Goal: Check status: Check status

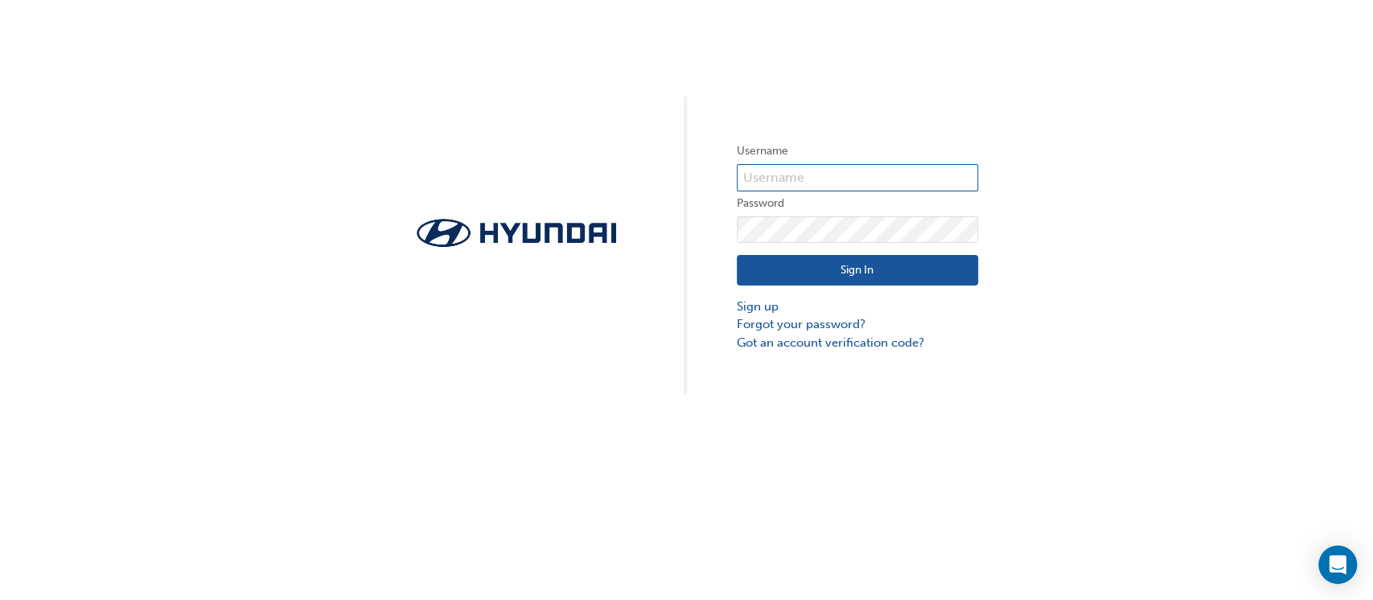
type input "728072"
click at [858, 259] on button "Sign In" at bounding box center [857, 270] width 241 height 31
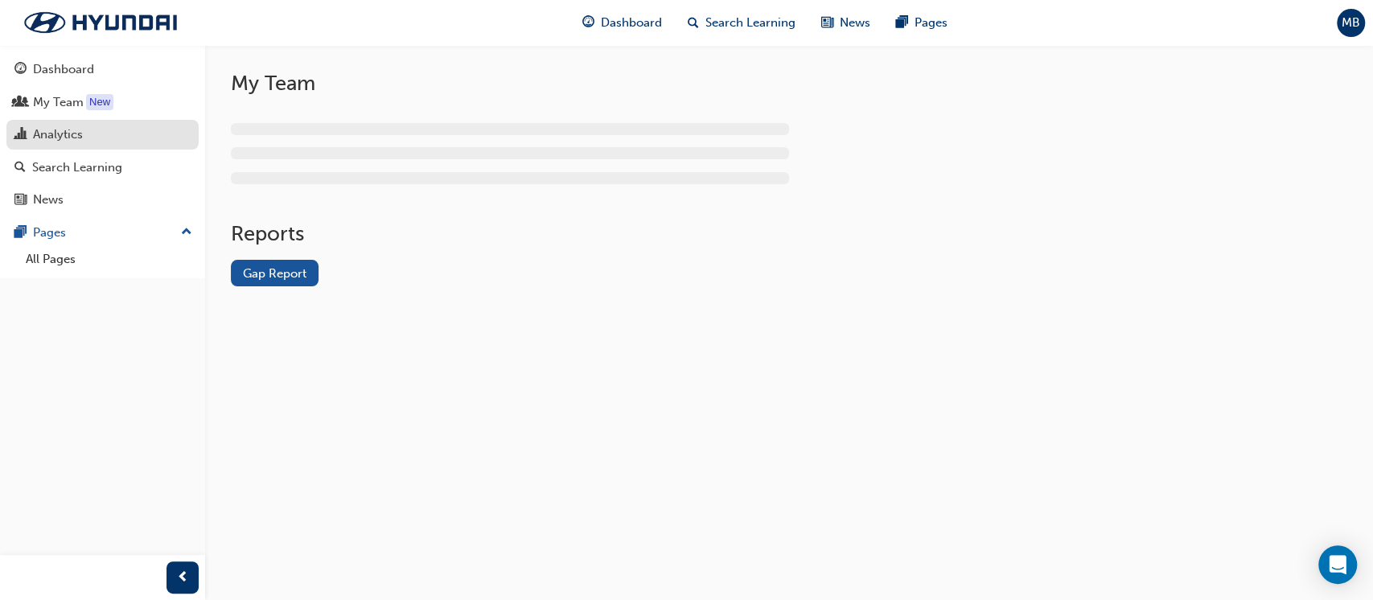
click at [60, 136] on div "Analytics" at bounding box center [58, 135] width 50 height 19
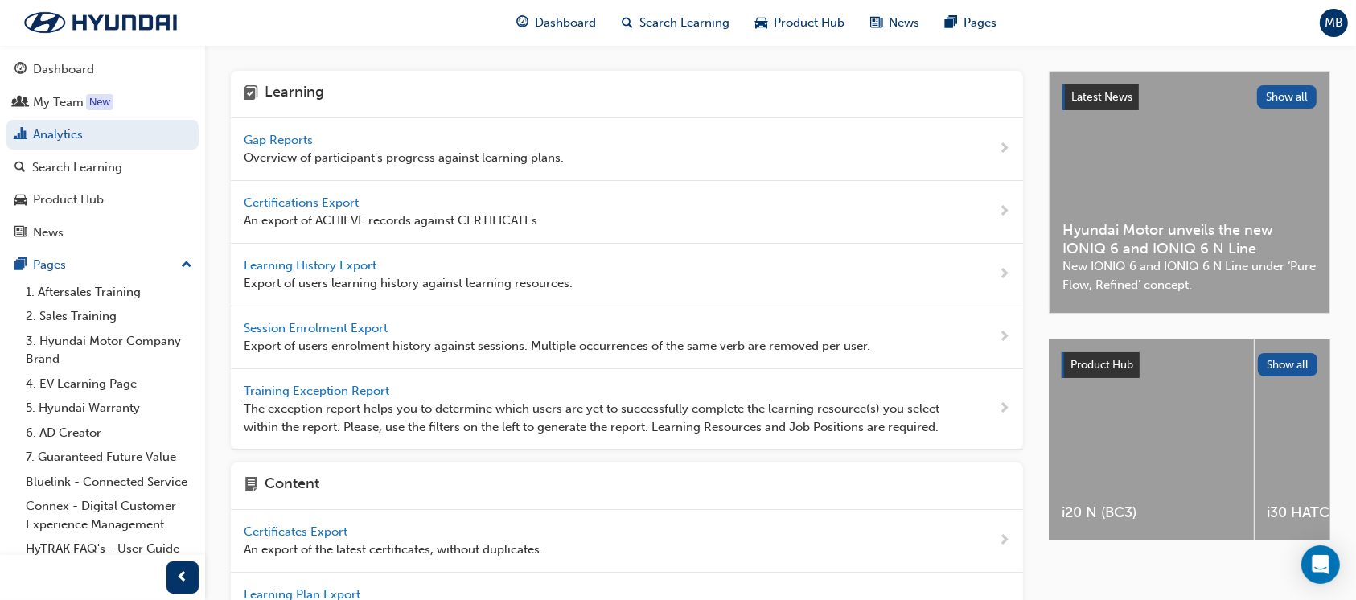
click at [290, 138] on span "Gap Reports" at bounding box center [280, 140] width 72 height 14
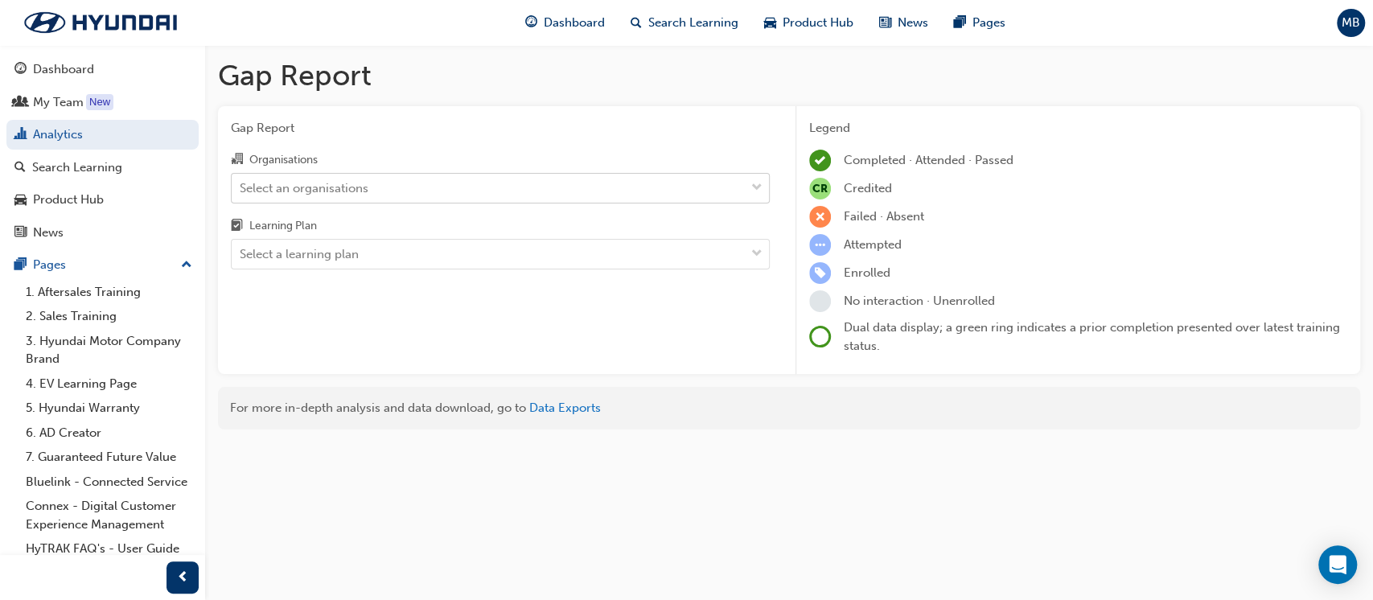
click at [329, 182] on div "Select an organisations" at bounding box center [304, 188] width 129 height 19
click at [241, 182] on input "Organisations Select an organisations" at bounding box center [241, 187] width 2 height 14
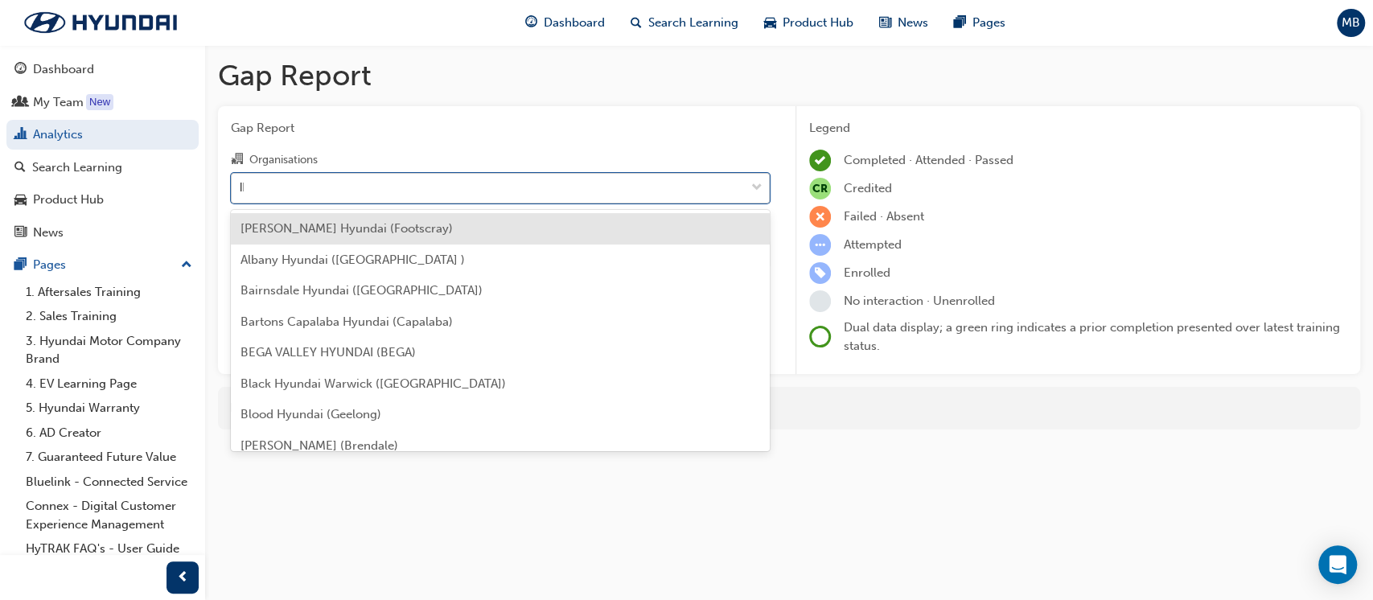
type input "lle"
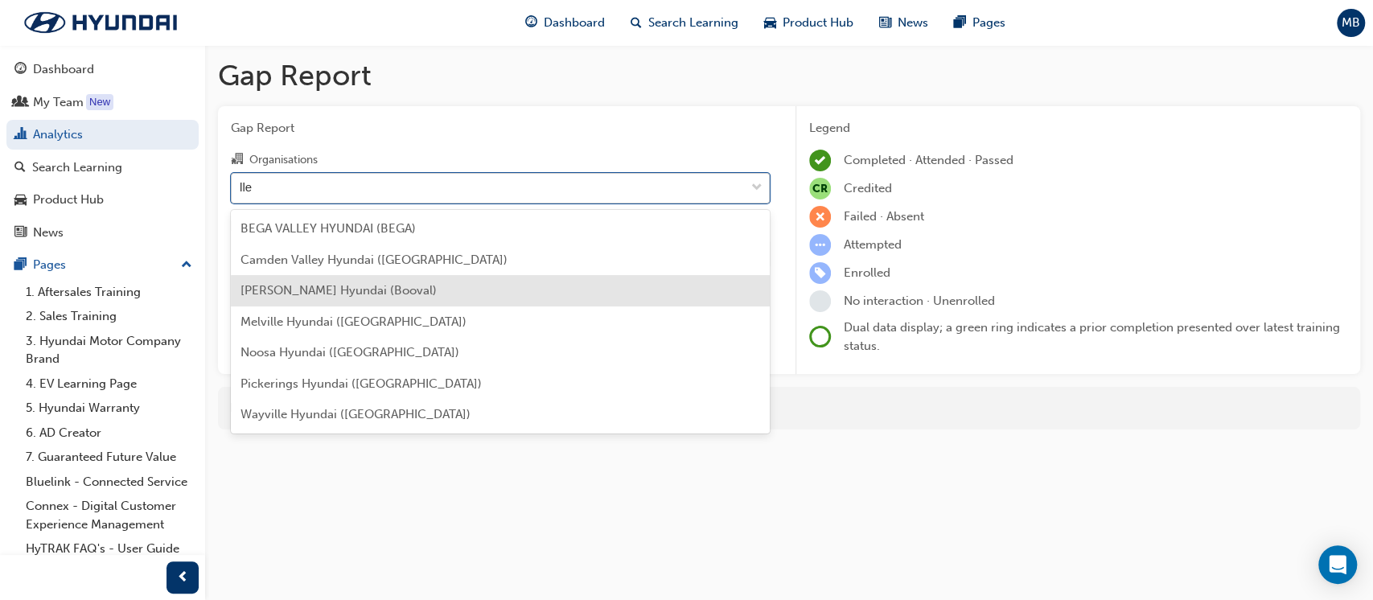
click at [386, 237] on div "BEGA VALLEY HYUNDAI (BEGA) [GEOGRAPHIC_DATA] Hyundai ([GEOGRAPHIC_DATA]) [GEOGR…" at bounding box center [500, 322] width 539 height 224
click at [360, 304] on div "[PERSON_NAME] Hyundai (Booval)" at bounding box center [500, 290] width 539 height 31
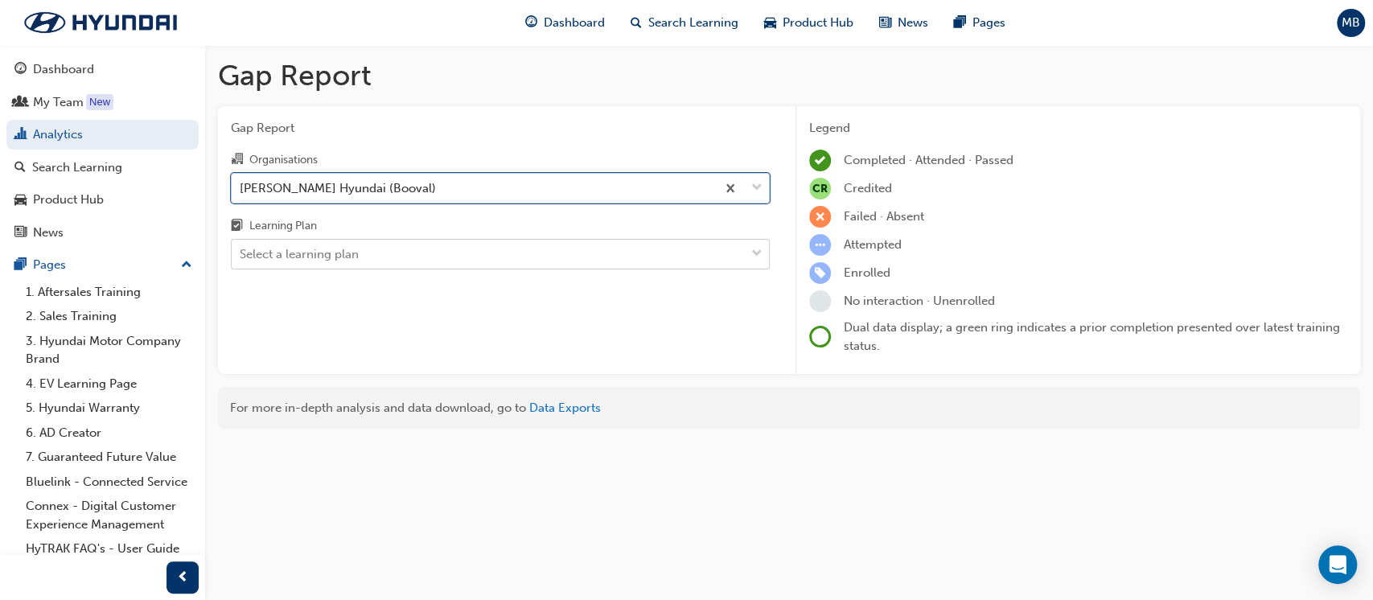
click at [328, 258] on div "Select a learning plan" at bounding box center [299, 254] width 119 height 19
click at [241, 258] on input "Learning Plan Select a learning plan" at bounding box center [241, 254] width 2 height 14
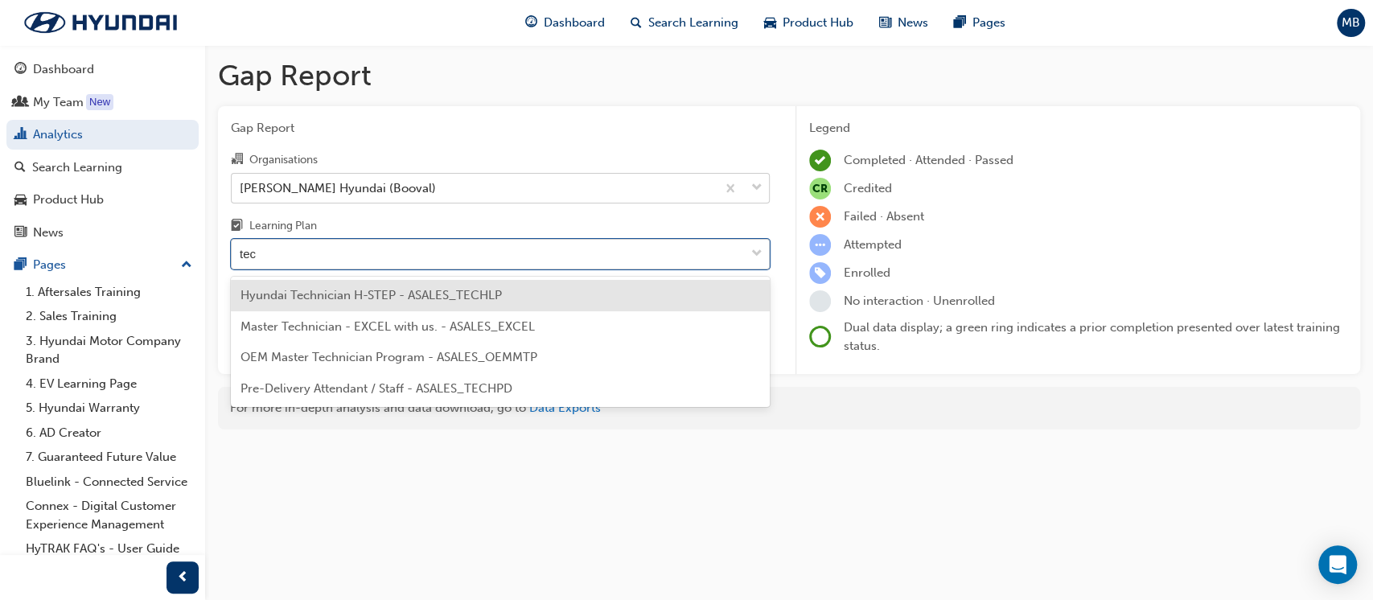
type input "tech"
click at [328, 288] on span "Hyundai Technician H-STEP - ASALES_TECHLP" at bounding box center [371, 295] width 261 height 14
